Goal: Check status: Check status

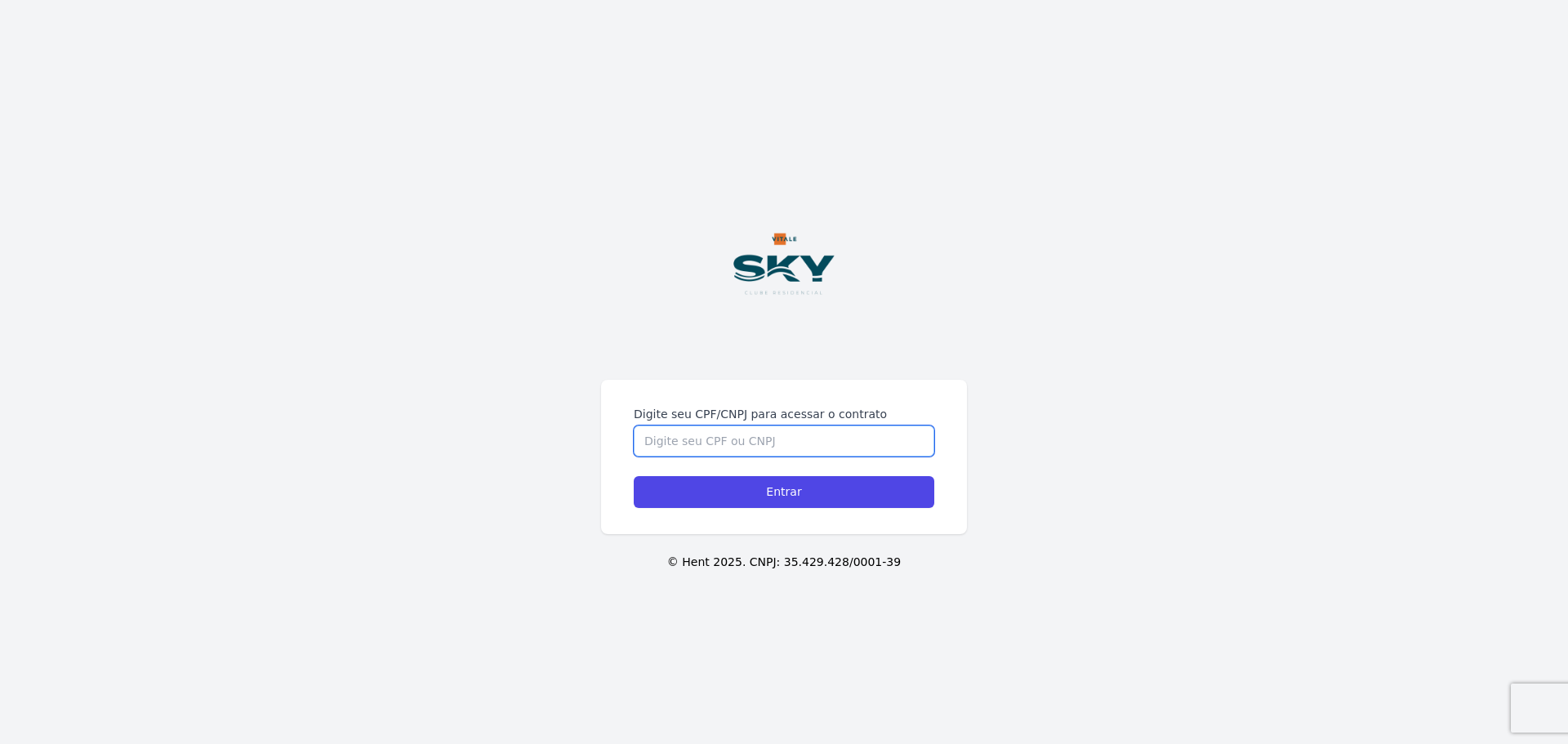
click at [751, 449] on input "Digite seu CPF/CNPJ para acessar o contrato" at bounding box center [784, 441] width 301 height 31
type input "15310625712"
click at [634, 477] on input "Entrar" at bounding box center [784, 492] width 301 height 32
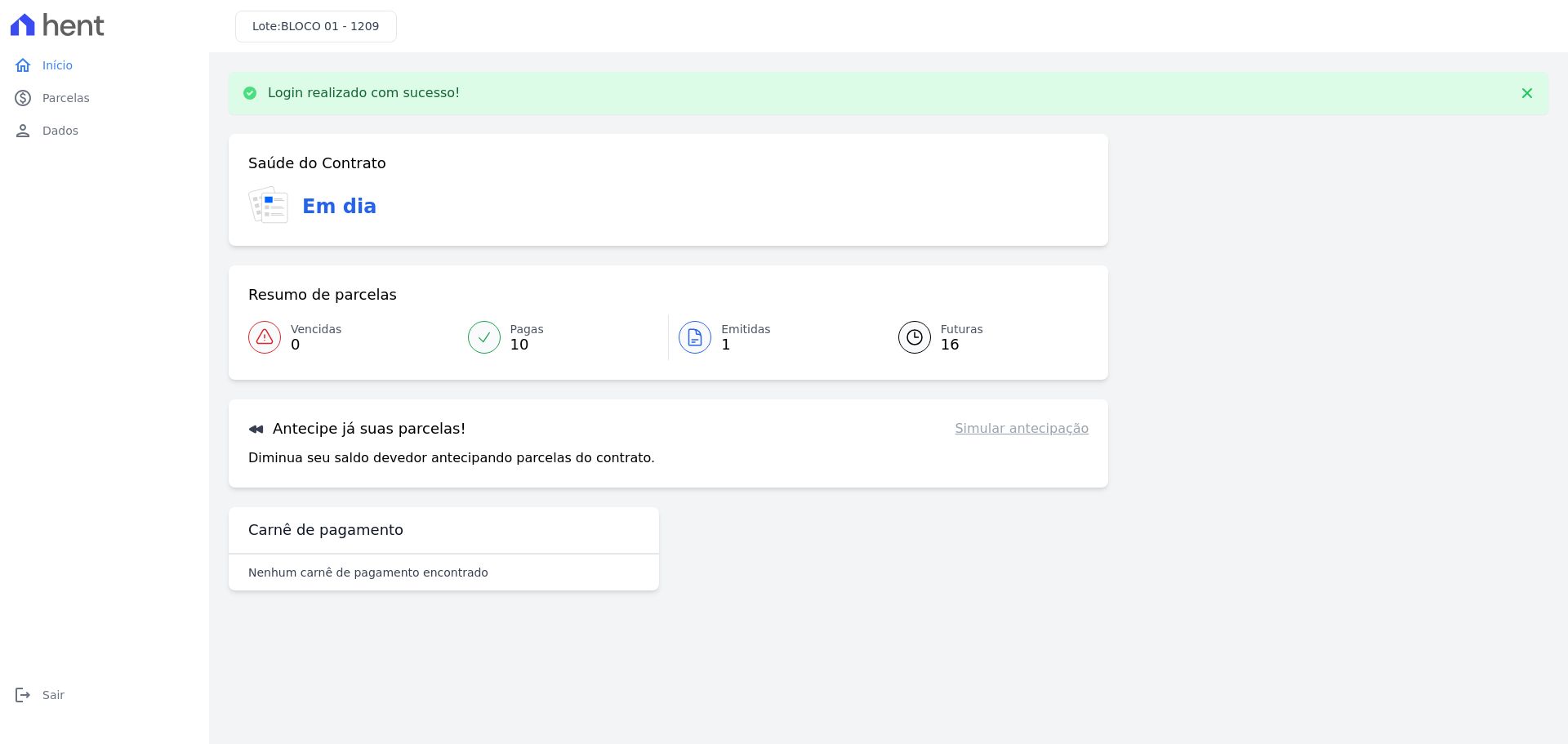
click at [719, 322] on link "Emitidas 1" at bounding box center [774, 337] width 210 height 46
